Goal: Task Accomplishment & Management: Use online tool/utility

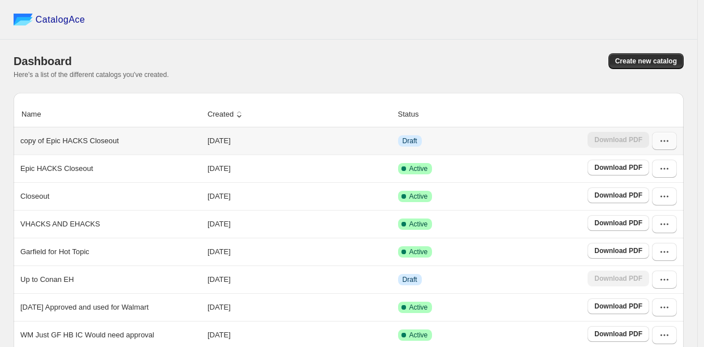
click at [673, 149] on button "button" at bounding box center [664, 141] width 25 height 18
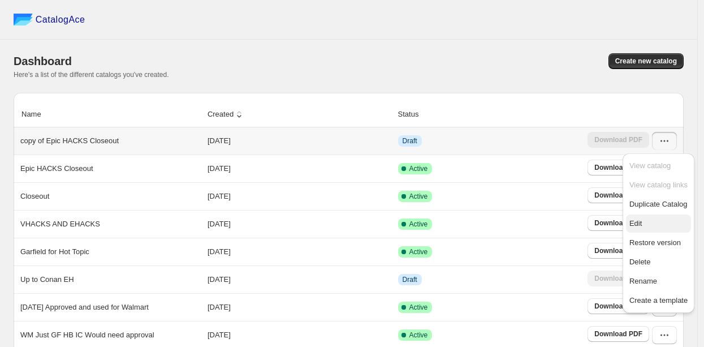
click at [643, 222] on span "Edit" at bounding box center [658, 223] width 58 height 11
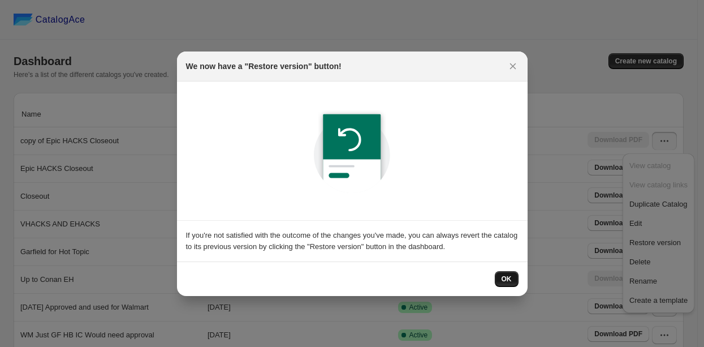
click at [504, 279] on span "OK" at bounding box center [506, 278] width 10 height 9
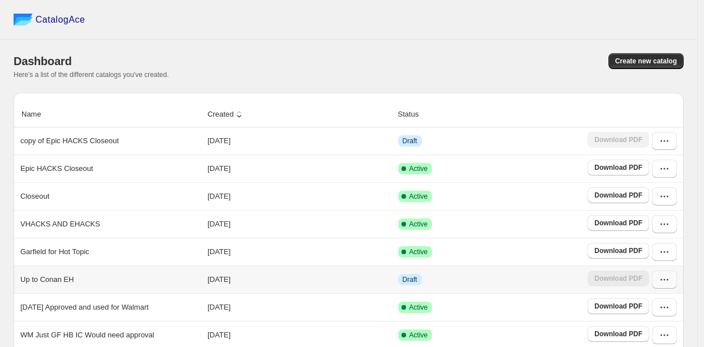
click at [665, 285] on button "button" at bounding box center [664, 279] width 25 height 18
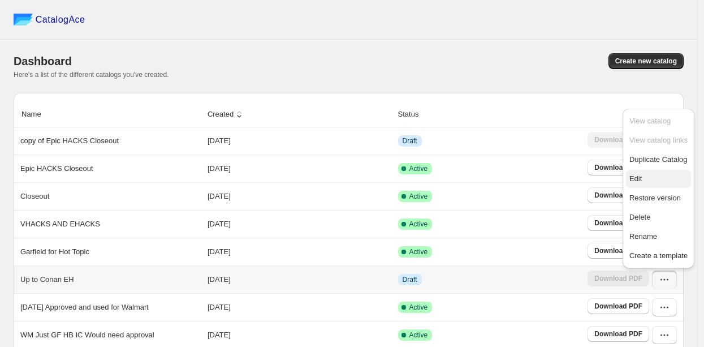
click at [642, 180] on span "Edit" at bounding box center [635, 178] width 12 height 8
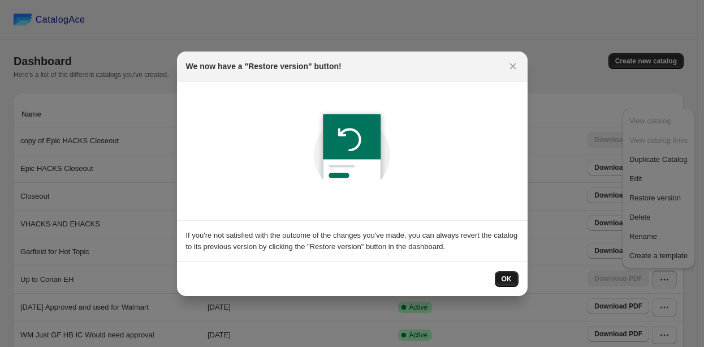
click at [506, 280] on span "OK" at bounding box center [506, 278] width 10 height 9
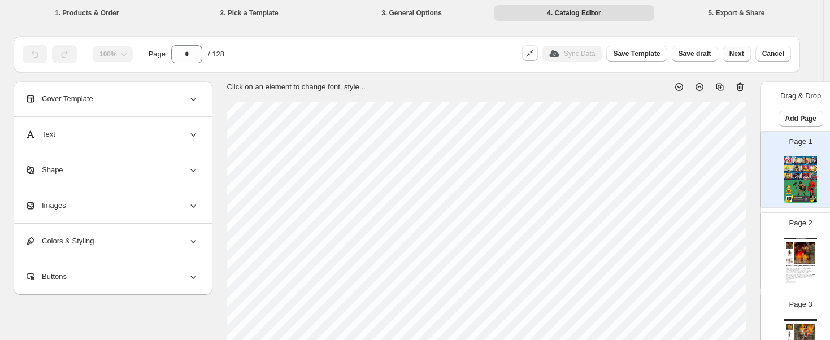
click at [709, 57] on button "Next" at bounding box center [737, 54] width 28 height 16
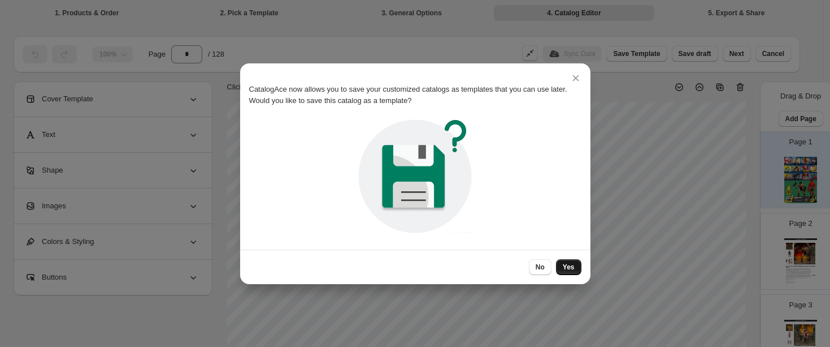
click at [563, 267] on span "Yes" at bounding box center [569, 266] width 12 height 9
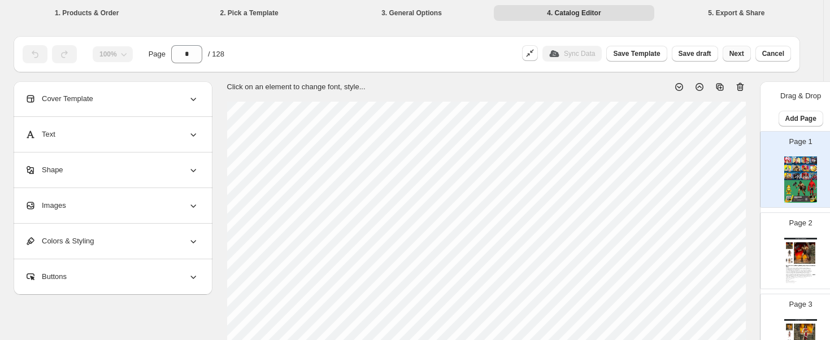
click at [709, 53] on span "Next" at bounding box center [737, 53] width 15 height 9
